Goal: Navigation & Orientation: Find specific page/section

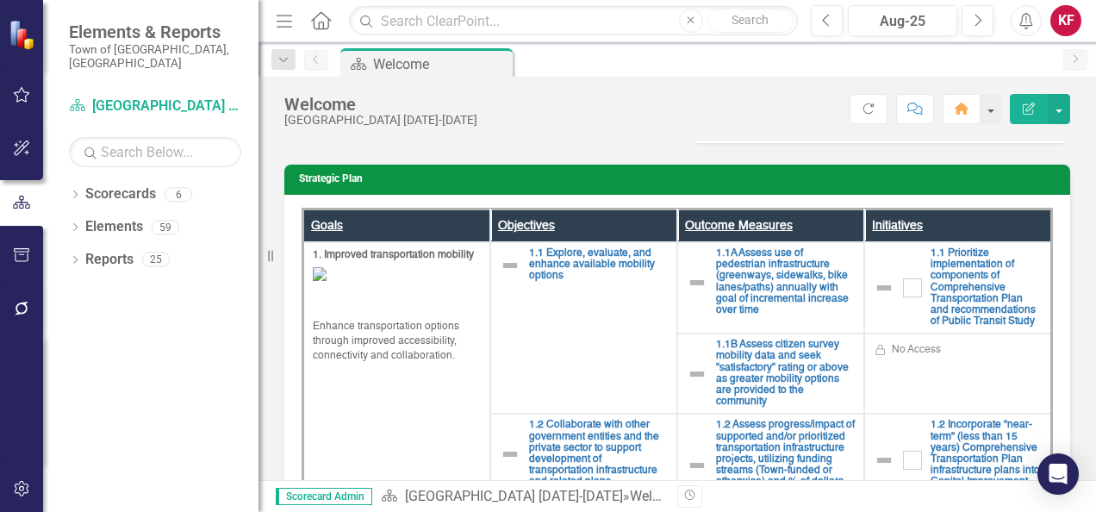
scroll to position [398, 0]
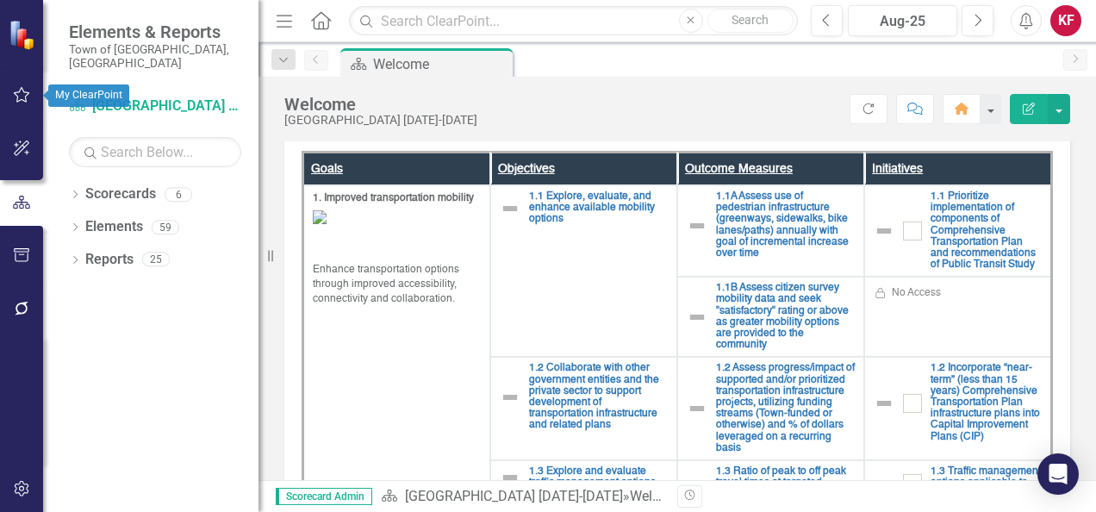
click at [17, 96] on icon "button" at bounding box center [22, 95] width 18 height 14
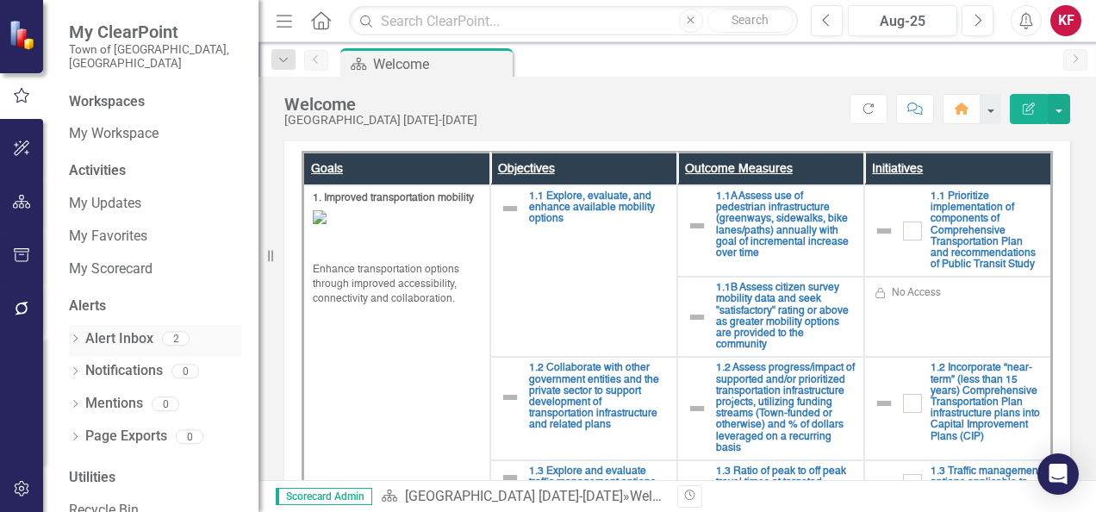
click at [133, 329] on link "Alert Inbox" at bounding box center [119, 339] width 68 height 20
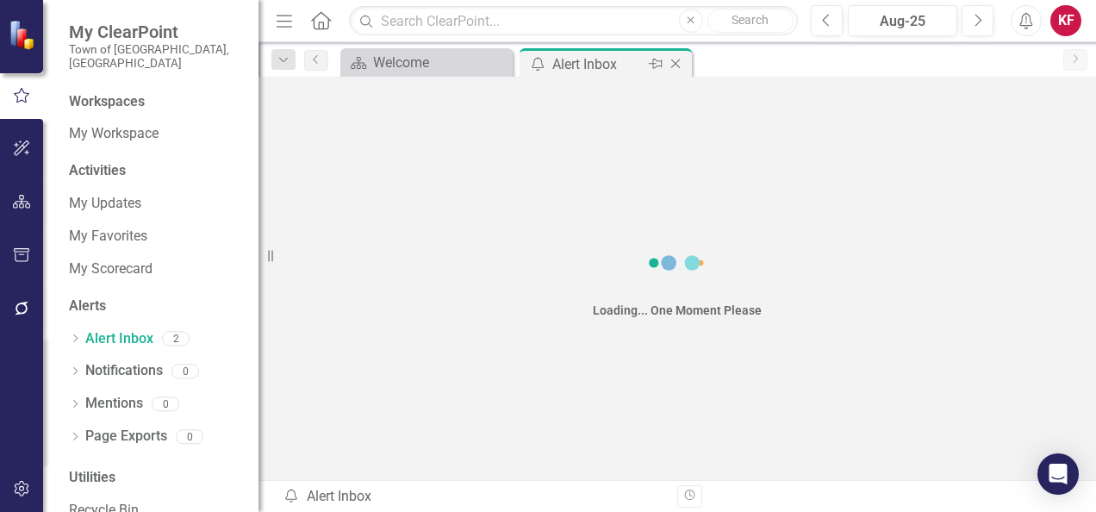
click at [676, 59] on icon "Close" at bounding box center [675, 64] width 17 height 14
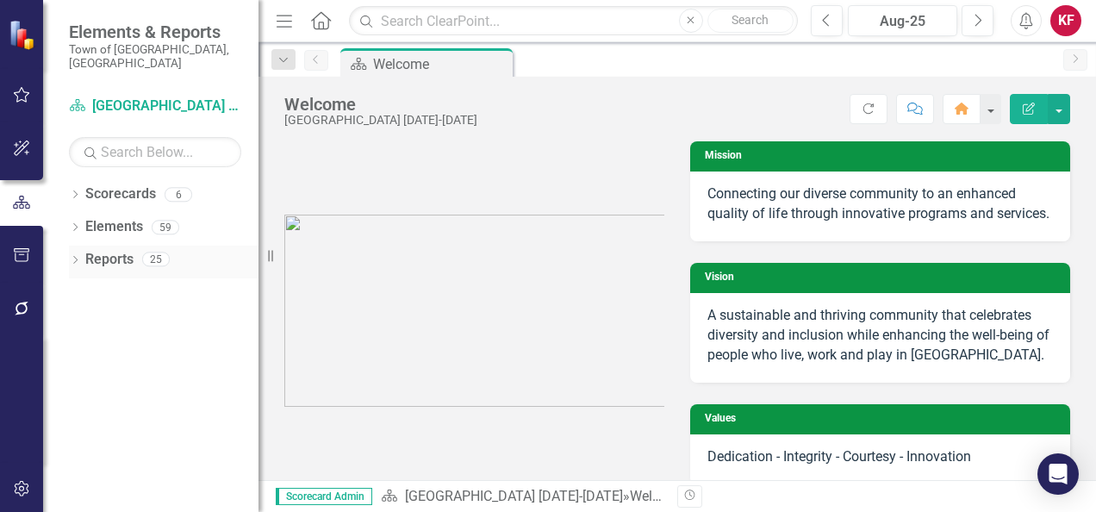
click at [109, 250] on link "Reports" at bounding box center [109, 260] width 48 height 20
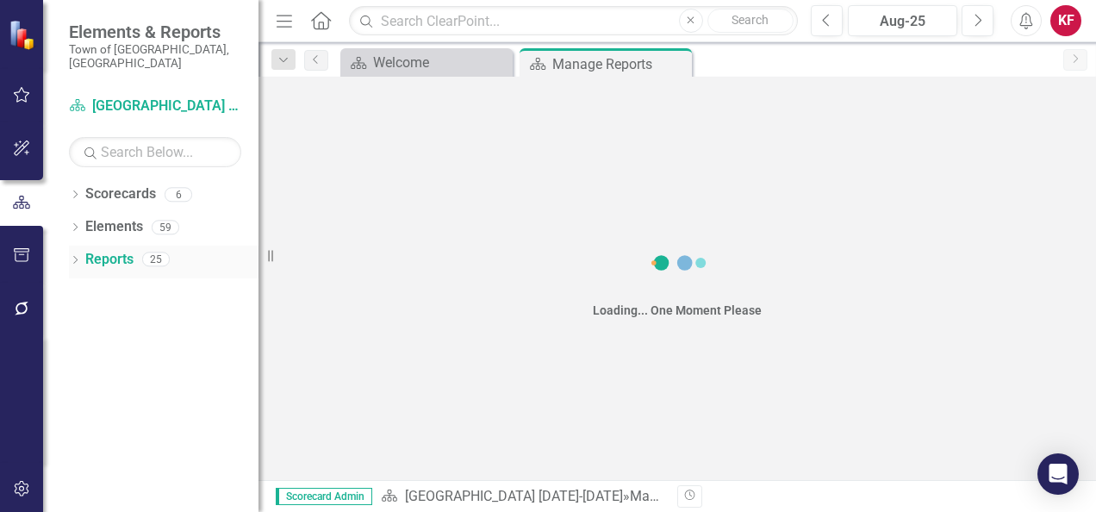
click at [78, 257] on icon "Dropdown" at bounding box center [75, 261] width 12 height 9
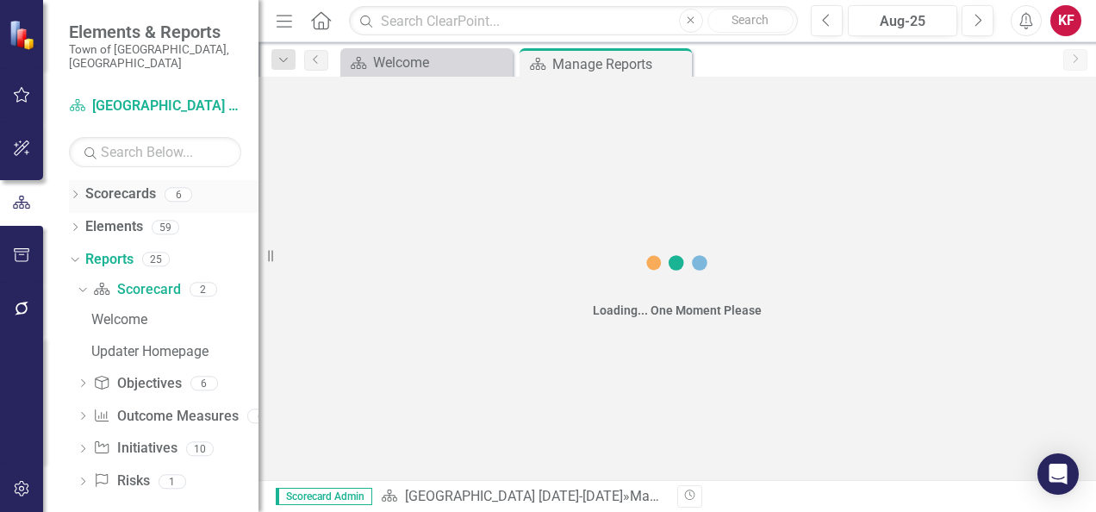
click at [81, 191] on icon "Dropdown" at bounding box center [75, 195] width 12 height 9
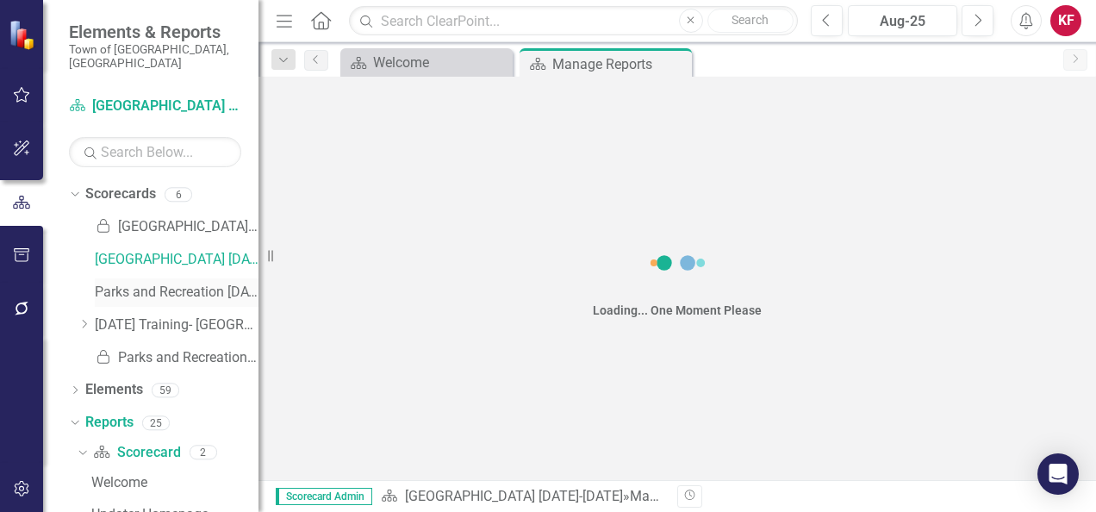
click at [170, 283] on link "Parks and Recreation [DATE]-[DATE]" at bounding box center [177, 293] width 164 height 20
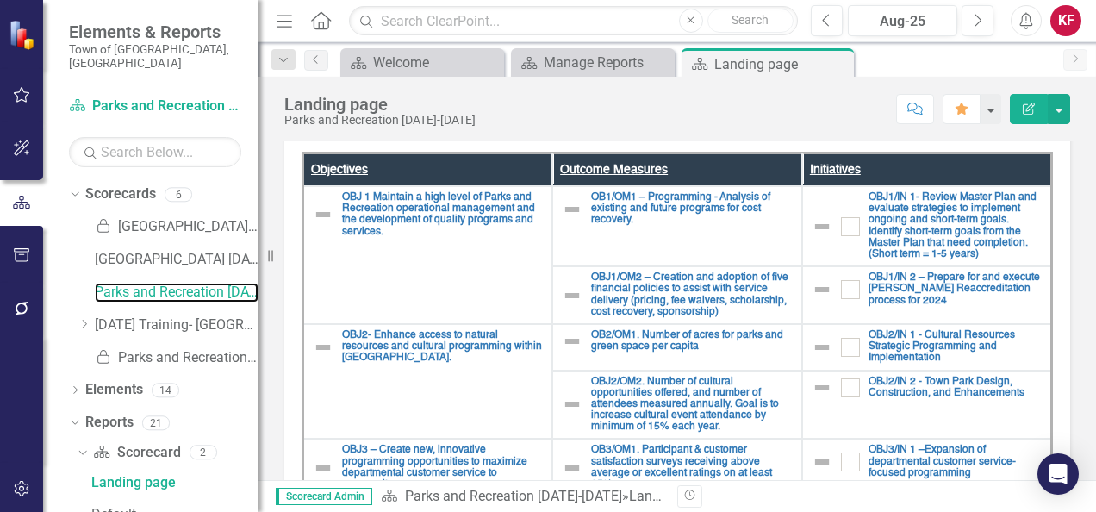
scroll to position [244, 0]
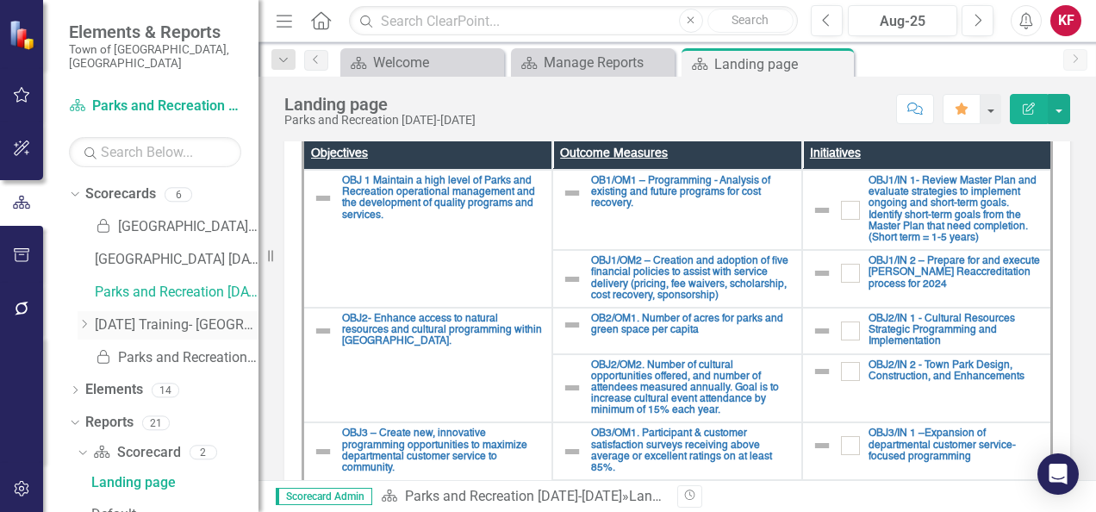
click at [155, 315] on link "[DATE] Training- [GEOGRAPHIC_DATA] [DATE]-[DATE]" at bounding box center [177, 325] width 164 height 20
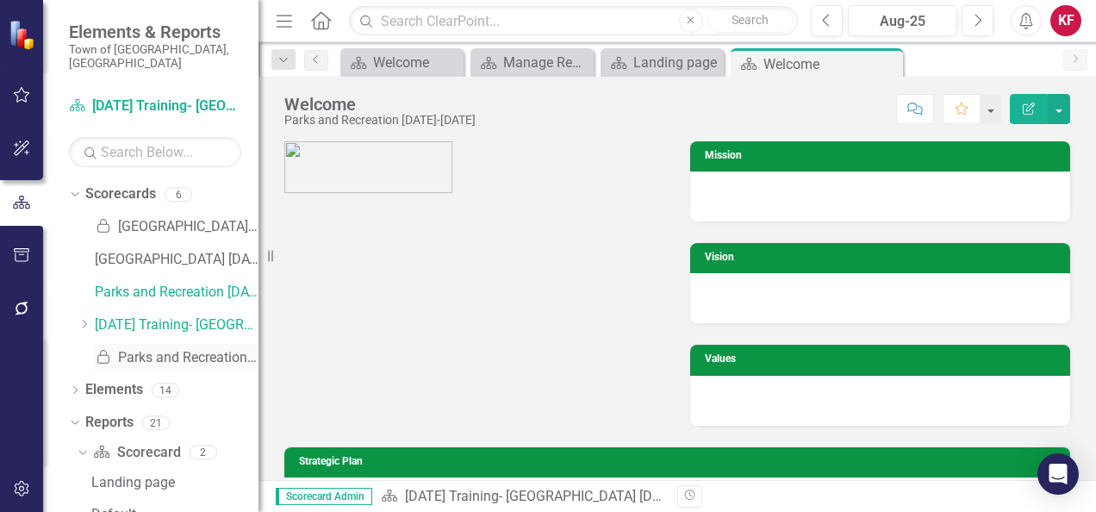
click at [171, 348] on link "Locked Parks and Recreation - 2018 Archive Copy" at bounding box center [177, 358] width 164 height 20
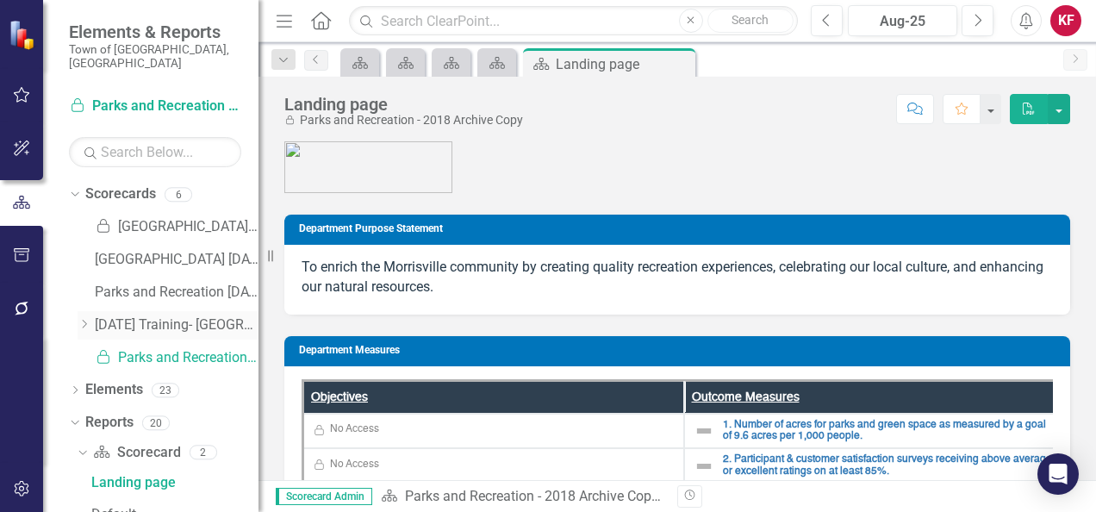
click at [146, 315] on link "[DATE] Training- [GEOGRAPHIC_DATA] [DATE]-[DATE]" at bounding box center [177, 325] width 164 height 20
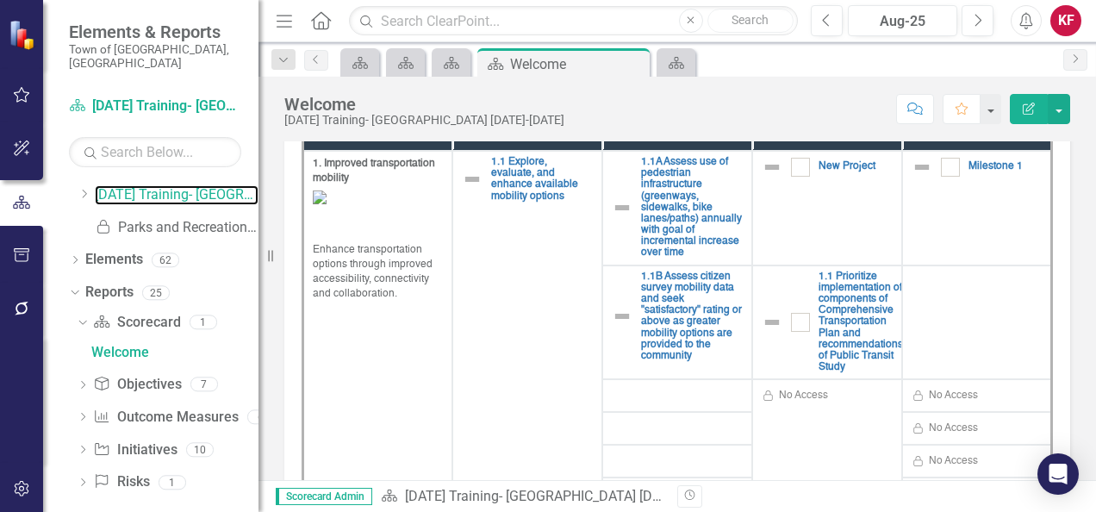
scroll to position [123, 0]
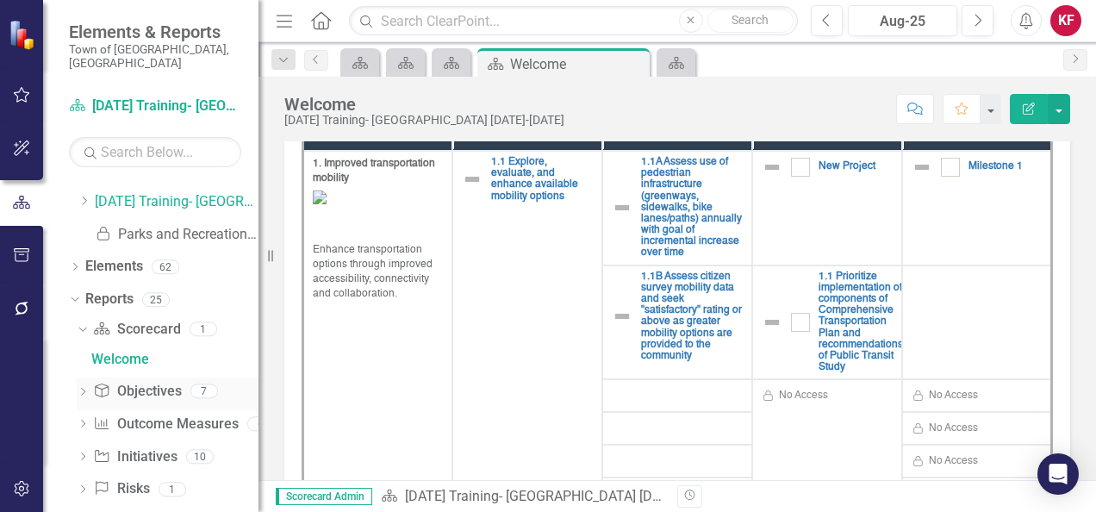
click at [81, 389] on icon "Dropdown" at bounding box center [83, 393] width 12 height 9
click at [141, 506] on link "Strategic Plan" at bounding box center [172, 520] width 171 height 28
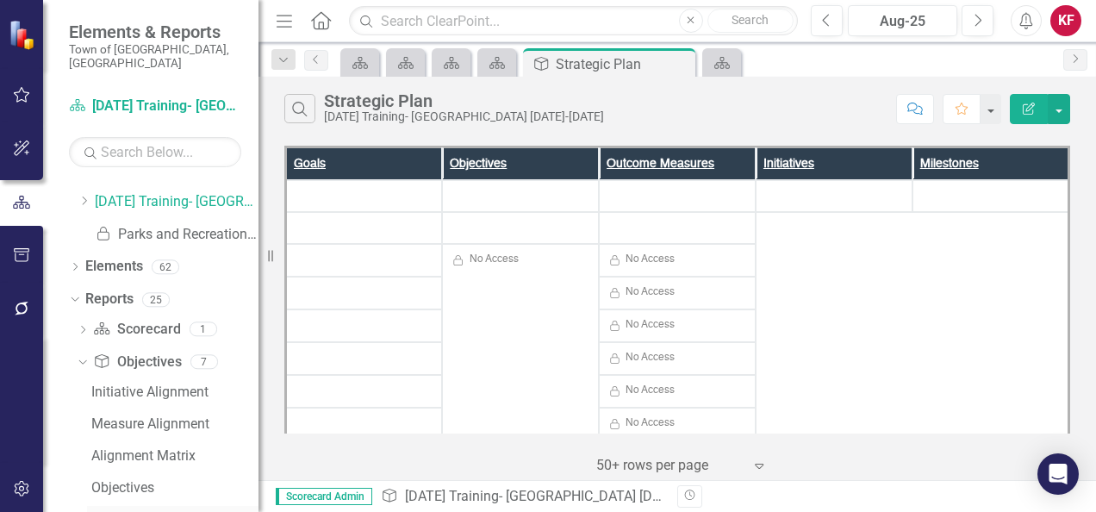
scroll to position [129, 0]
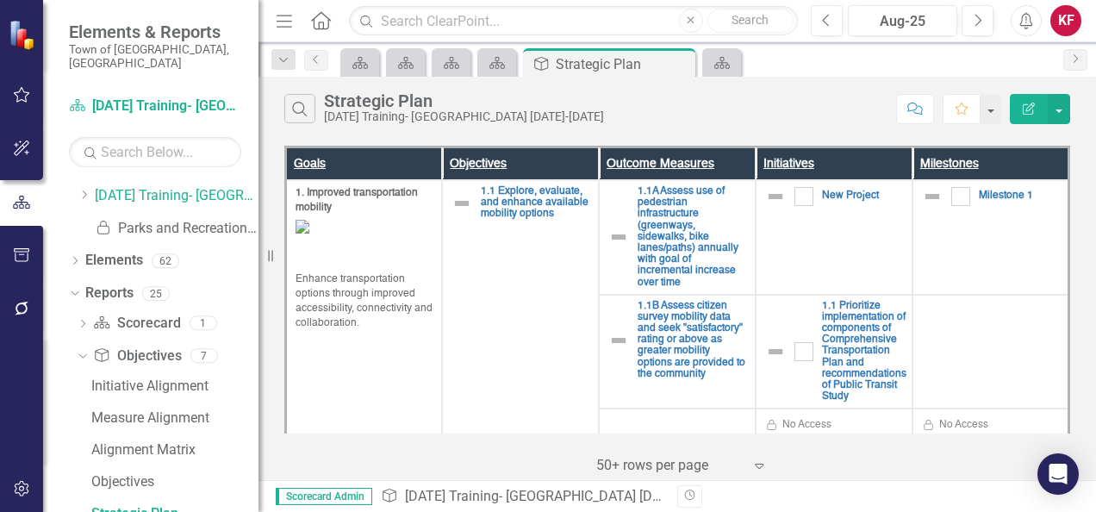
click at [1089, 168] on div "Goals Objectives Outcome Measures Initiatives Milestones 1. Improved transporta…" at bounding box center [677, 310] width 838 height 339
click at [676, 62] on icon "Close" at bounding box center [678, 64] width 17 height 14
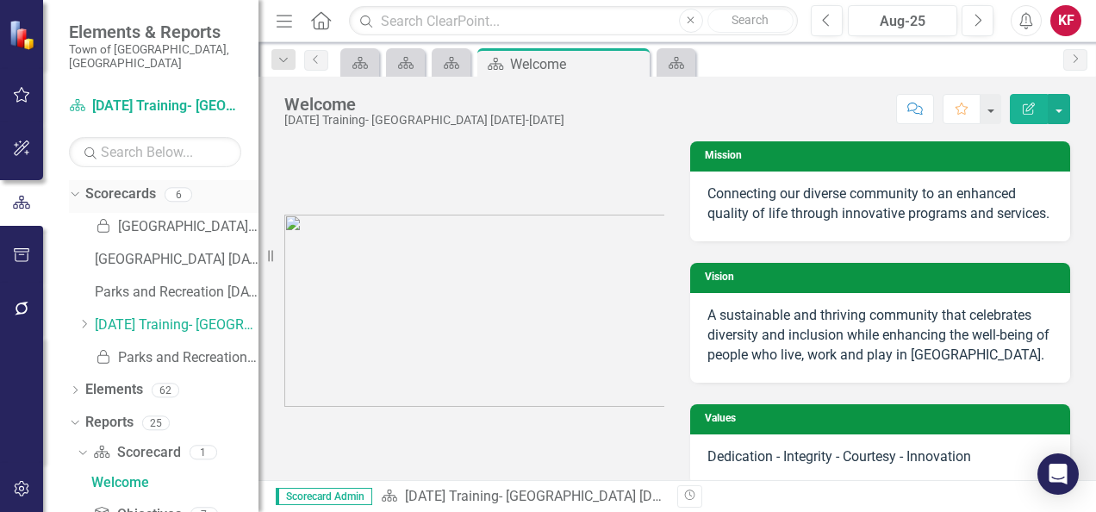
click at [71, 188] on icon "Dropdown" at bounding box center [72, 194] width 9 height 12
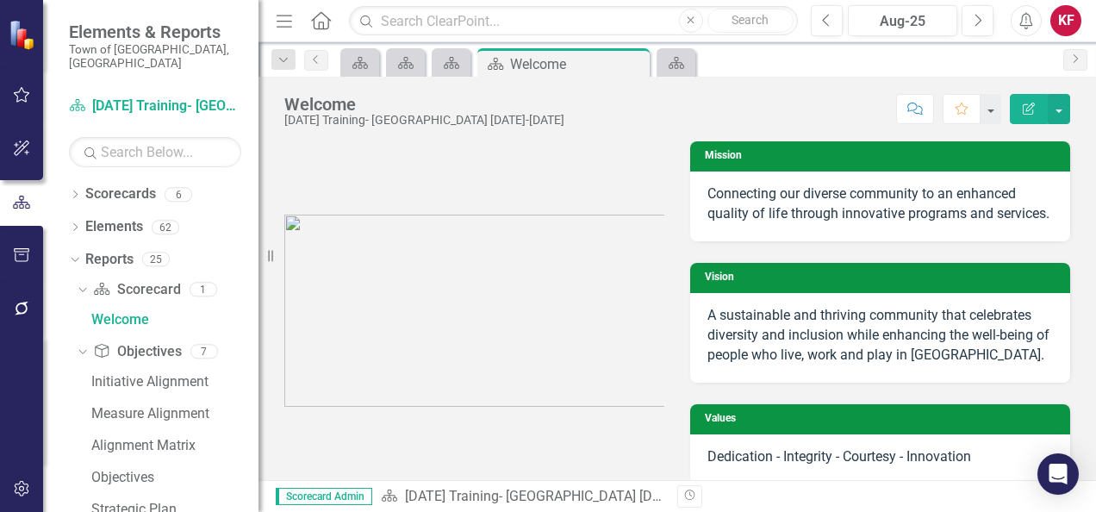
click at [73, 276] on div "Dropdown Scorecard Scorecard 1 Welcome Dropdown Objective Objectives 7 Initiati…" at bounding box center [164, 482] width 190 height 413
click at [78, 283] on icon "Dropdown" at bounding box center [80, 289] width 9 height 12
click at [81, 315] on icon "Dropdown" at bounding box center [80, 321] width 9 height 12
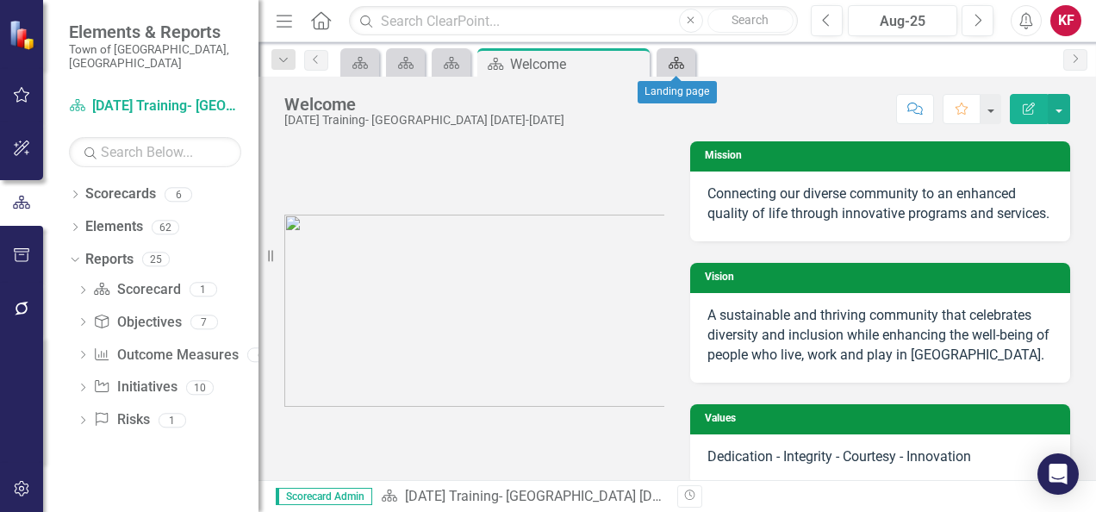
click at [676, 58] on icon "Scorecard" at bounding box center [676, 63] width 17 height 14
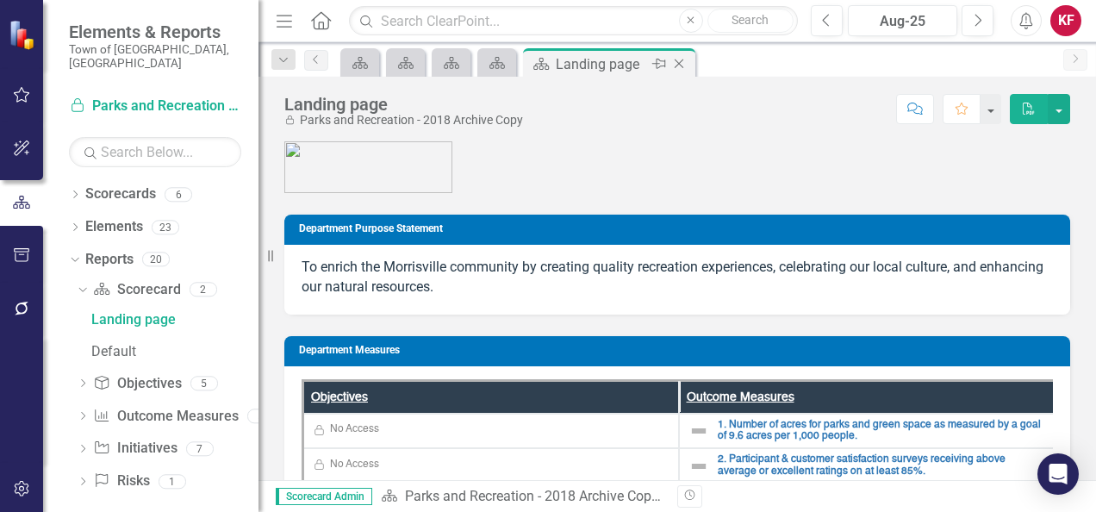
click at [677, 63] on icon "Close" at bounding box center [678, 64] width 17 height 14
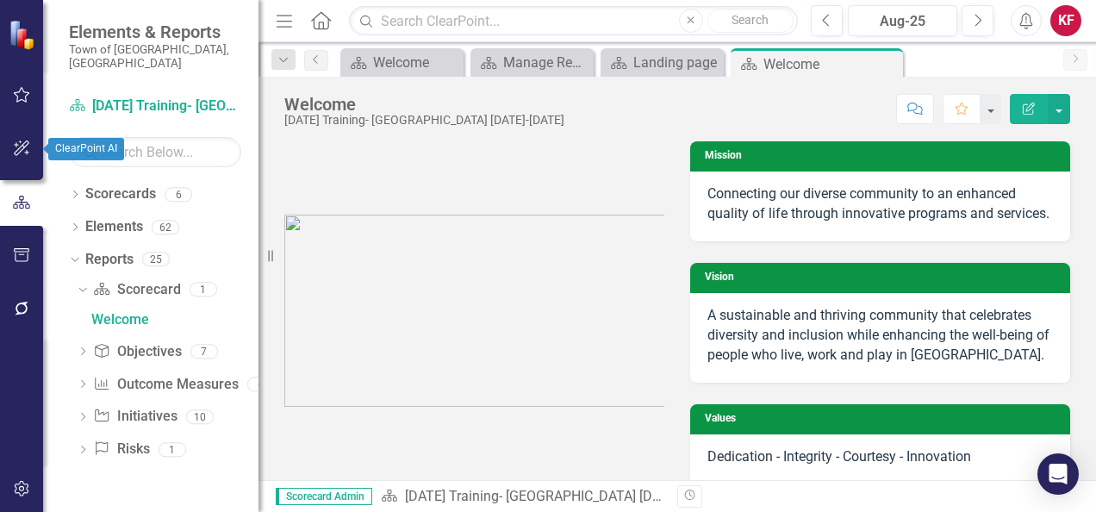
click at [17, 153] on icon "button" at bounding box center [22, 148] width 18 height 14
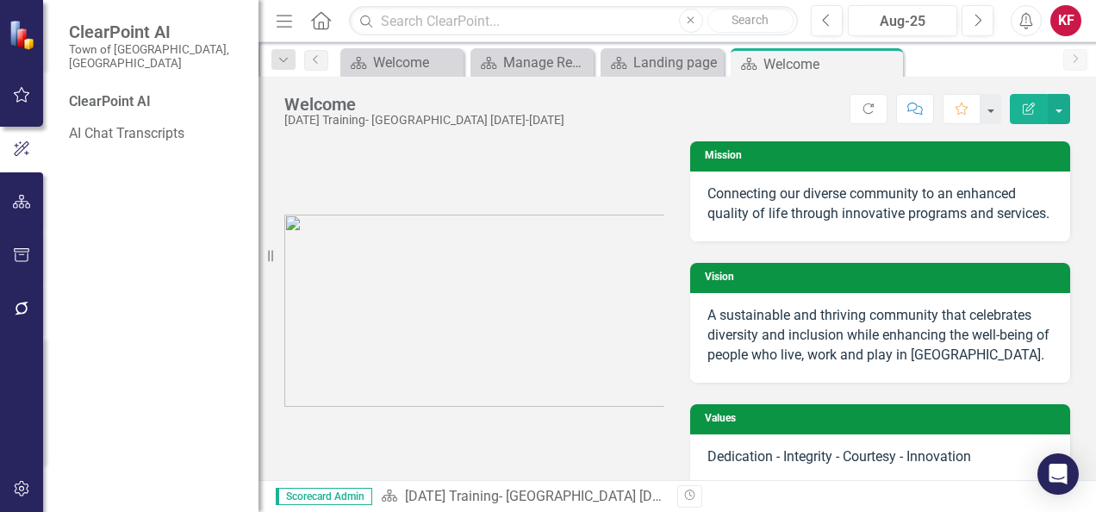
click at [1025, 23] on icon "Alerts" at bounding box center [1026, 20] width 18 height 17
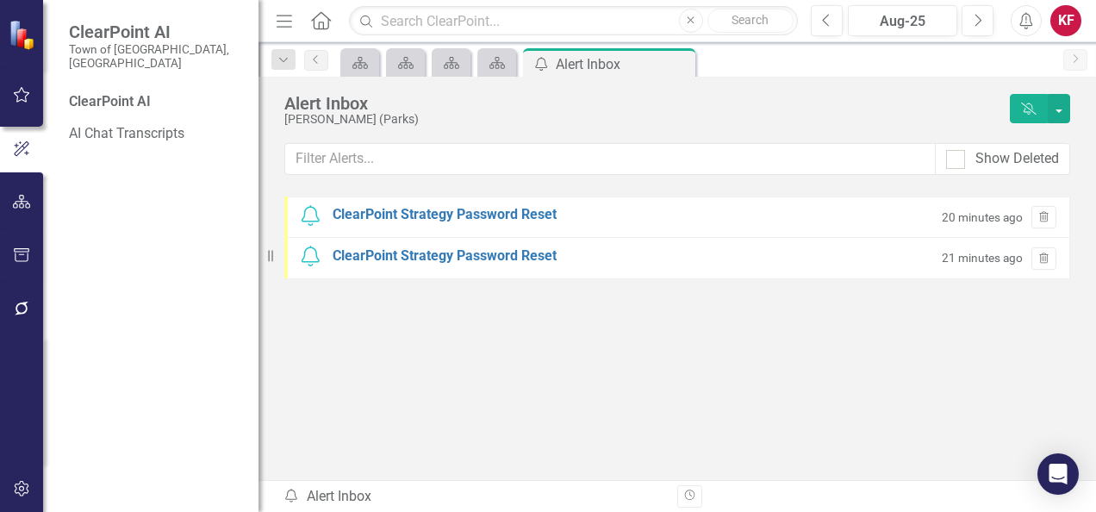
click at [1067, 33] on div "KF" at bounding box center [1065, 20] width 31 height 31
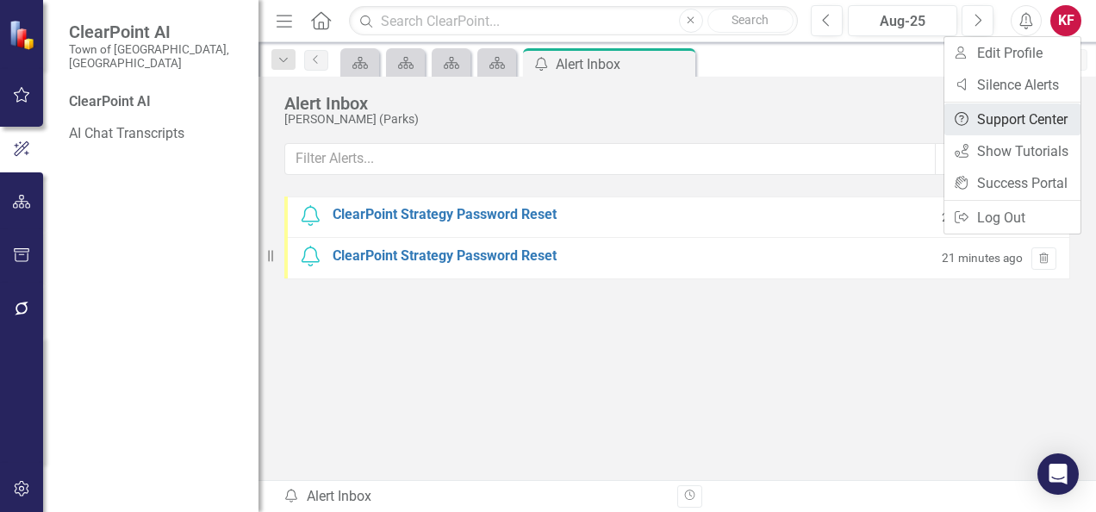
click at [1016, 110] on link "Help Support Center" at bounding box center [1012, 119] width 136 height 32
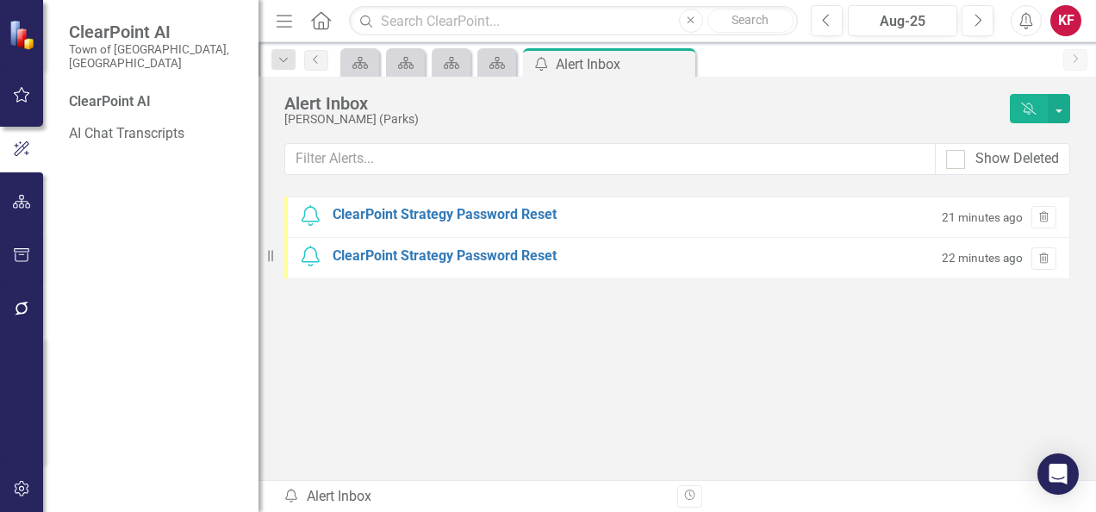
click at [1056, 34] on div "KF" at bounding box center [1065, 20] width 31 height 31
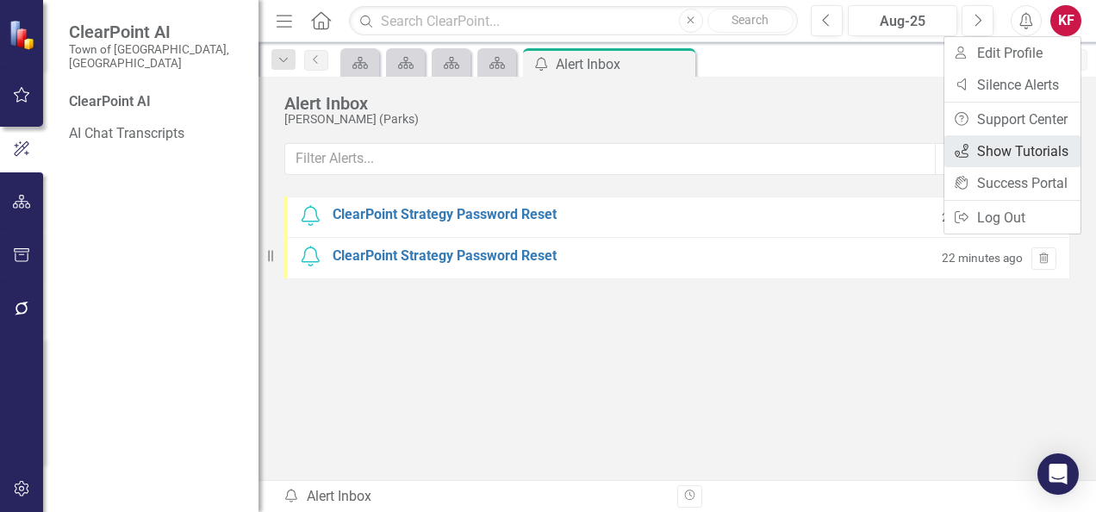
click at [1013, 148] on link "icon.tutorial Show Tutorials" at bounding box center [1012, 151] width 136 height 32
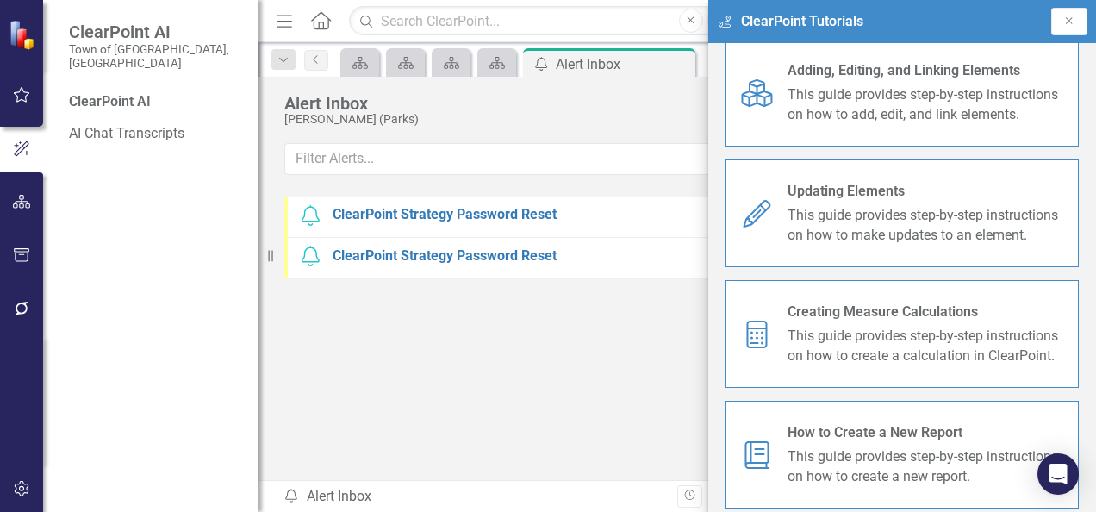
scroll to position [213, 0]
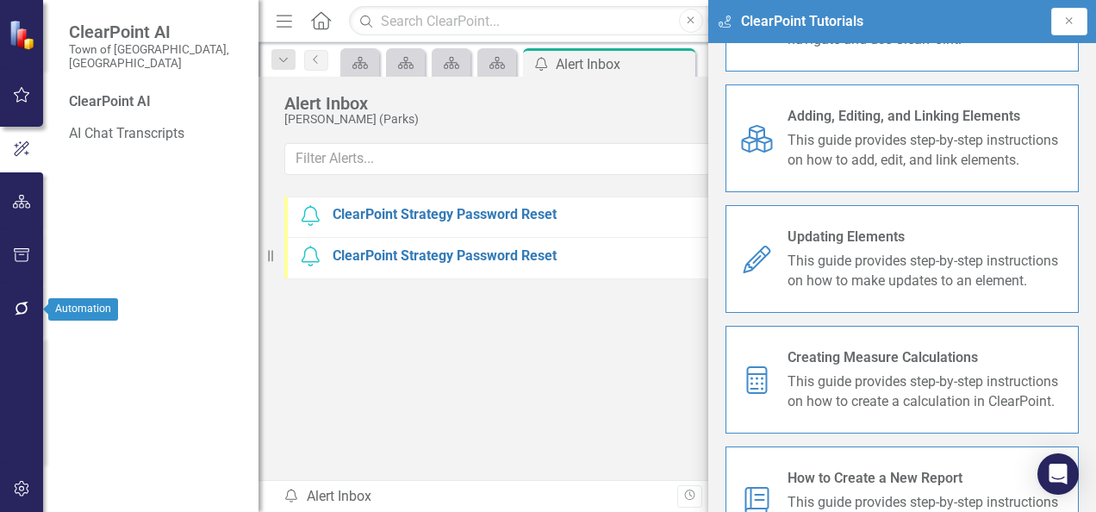
click at [34, 317] on button "button" at bounding box center [22, 309] width 39 height 36
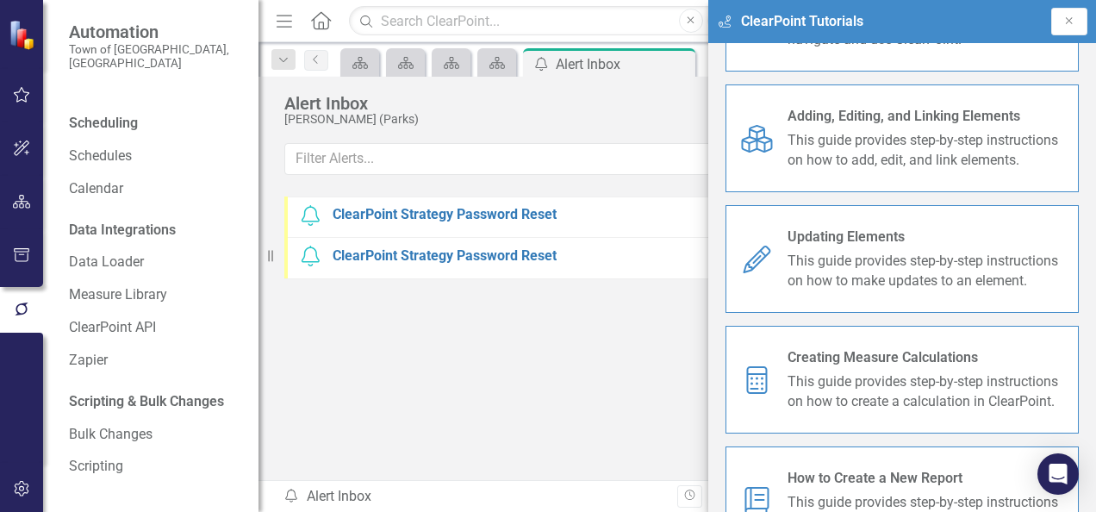
scroll to position [126, 0]
click at [109, 307] on div "Measure Library" at bounding box center [155, 295] width 172 height 28
click at [124, 293] on link "Measure Library" at bounding box center [155, 295] width 172 height 20
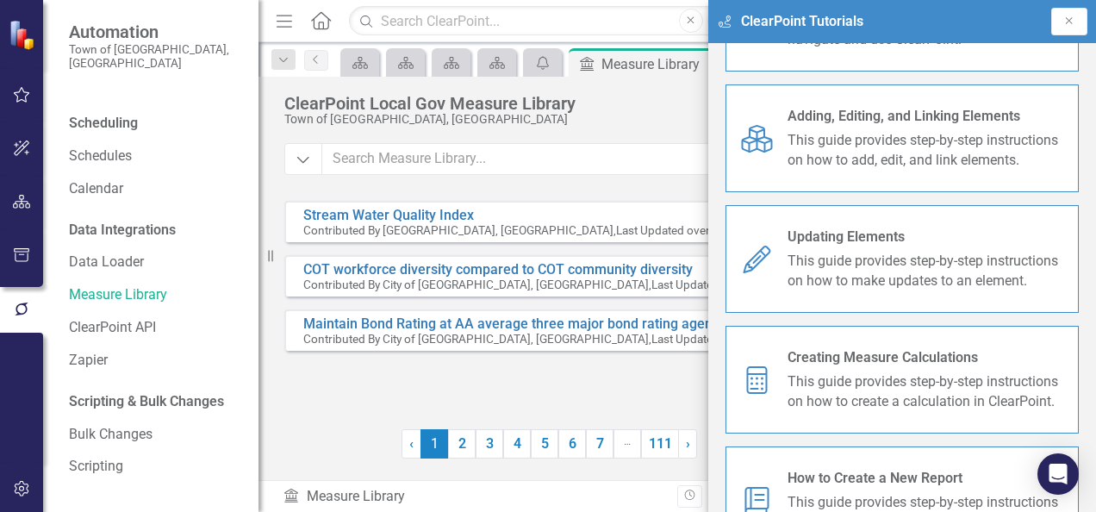
click at [1074, 19] on icon "Close" at bounding box center [1069, 21] width 14 height 10
